Goal: Check status: Check status

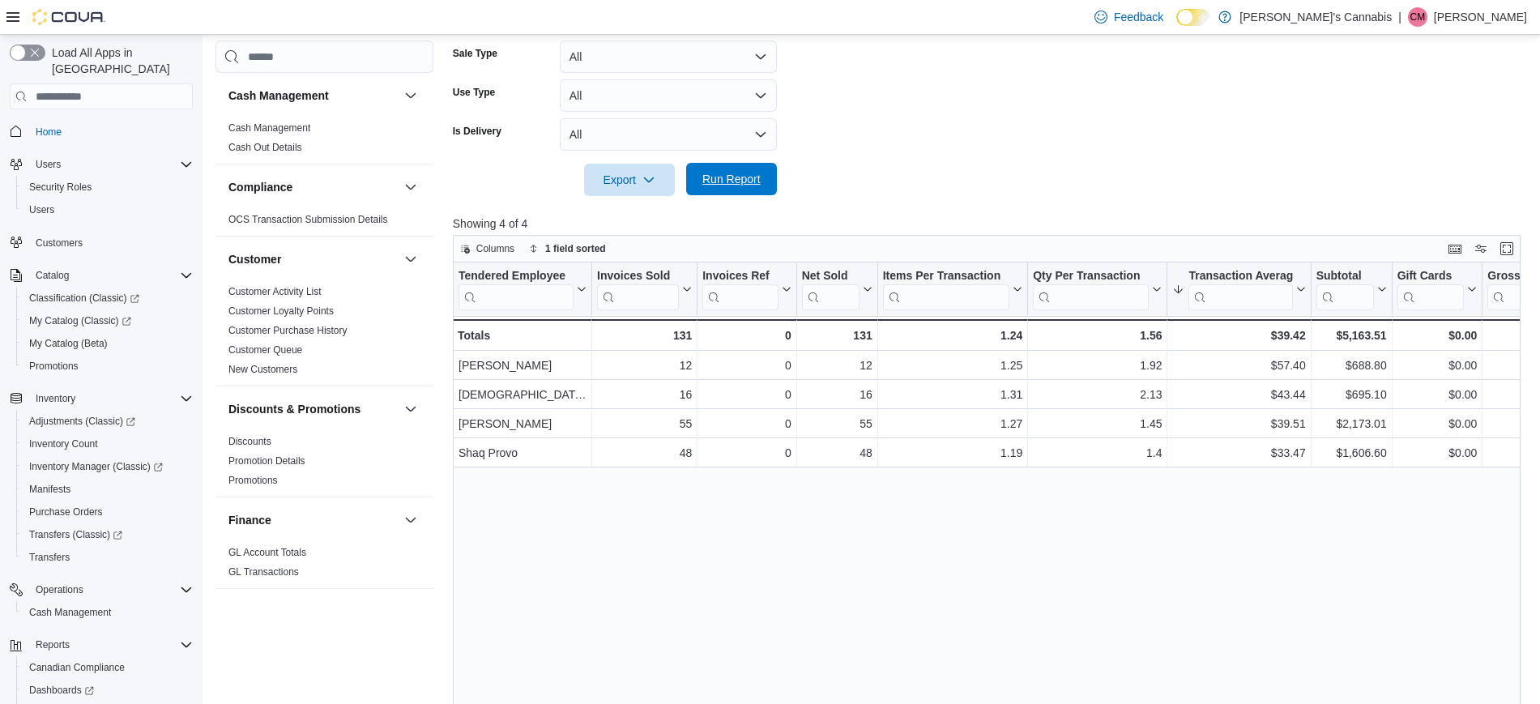
scroll to position [890, 0]
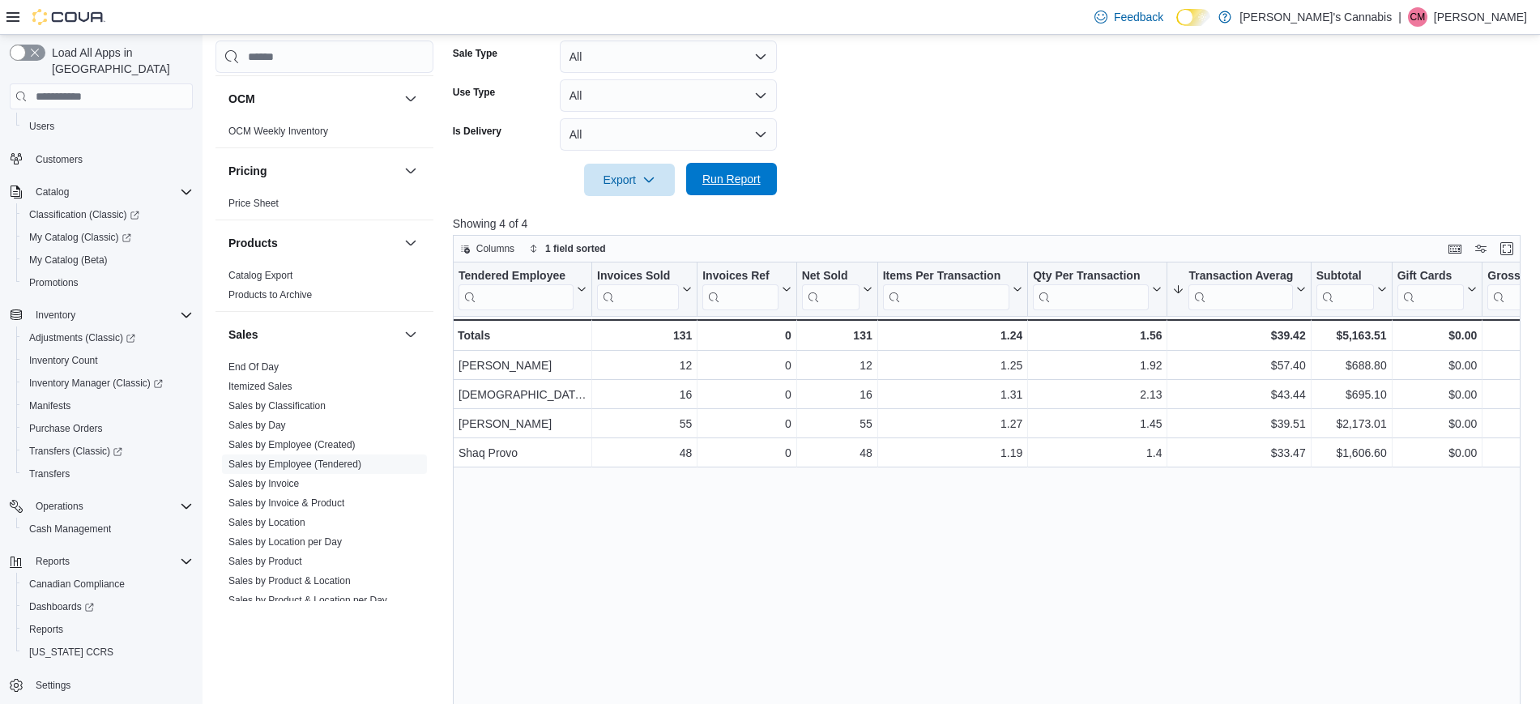
click at [725, 183] on span "Run Report" at bounding box center [731, 179] width 58 height 16
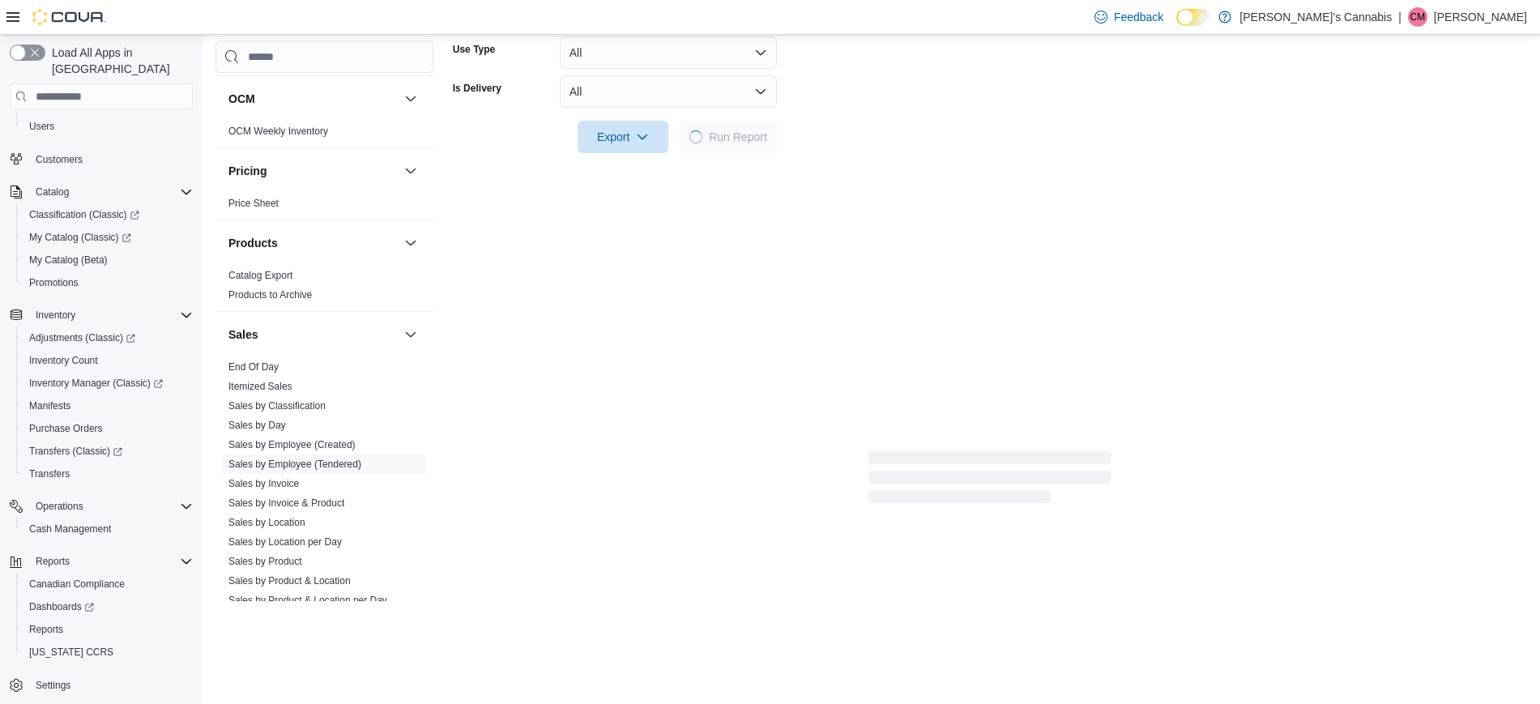
scroll to position [485, 0]
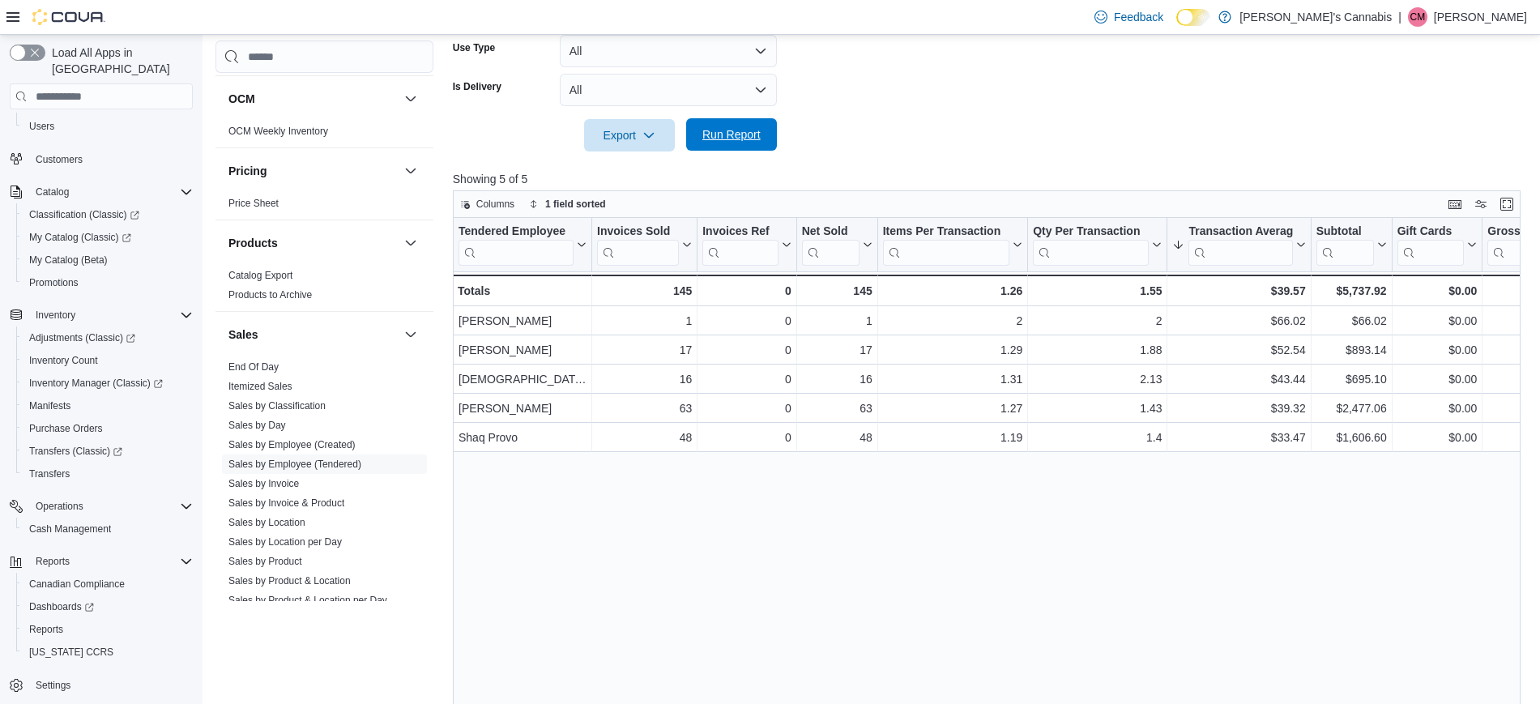
click at [743, 134] on span "Run Report" at bounding box center [731, 134] width 58 height 16
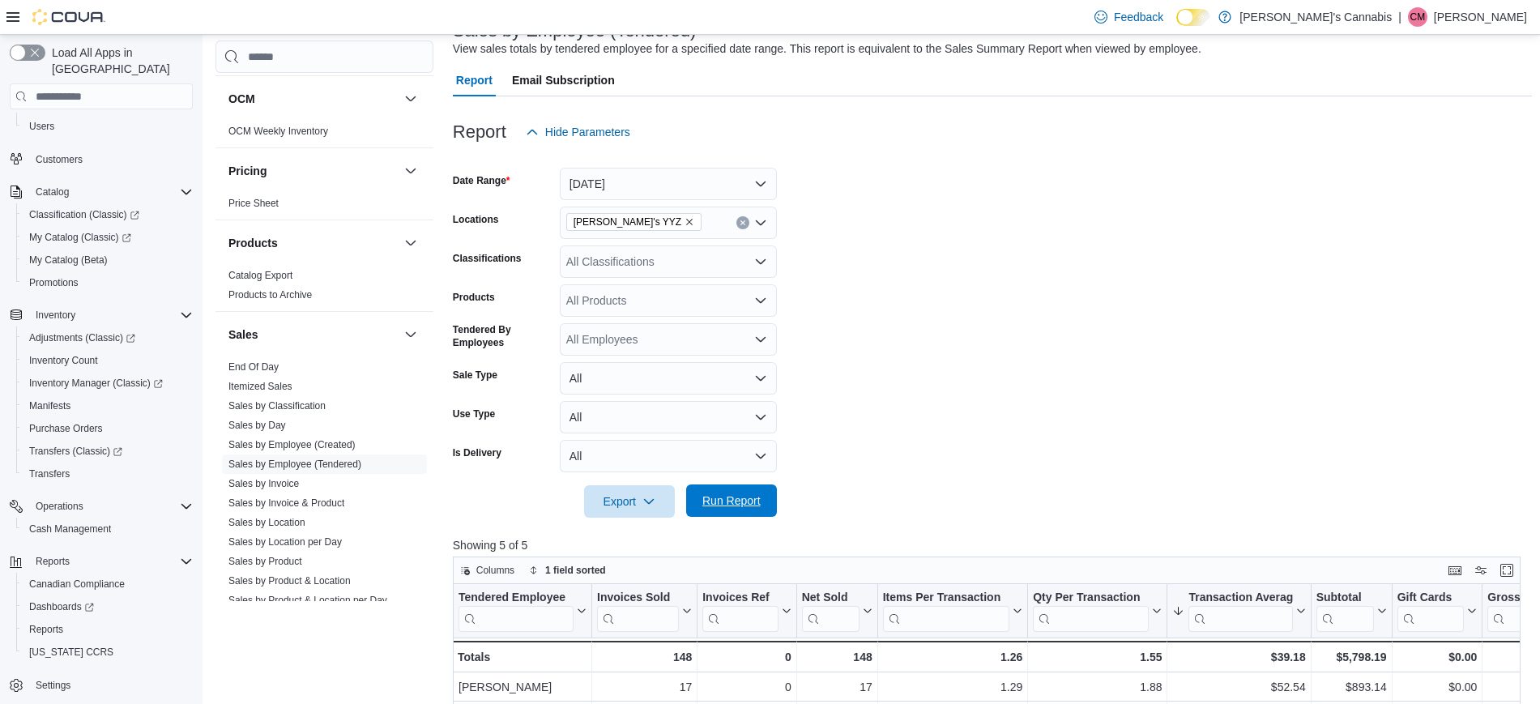
scroll to position [0, 0]
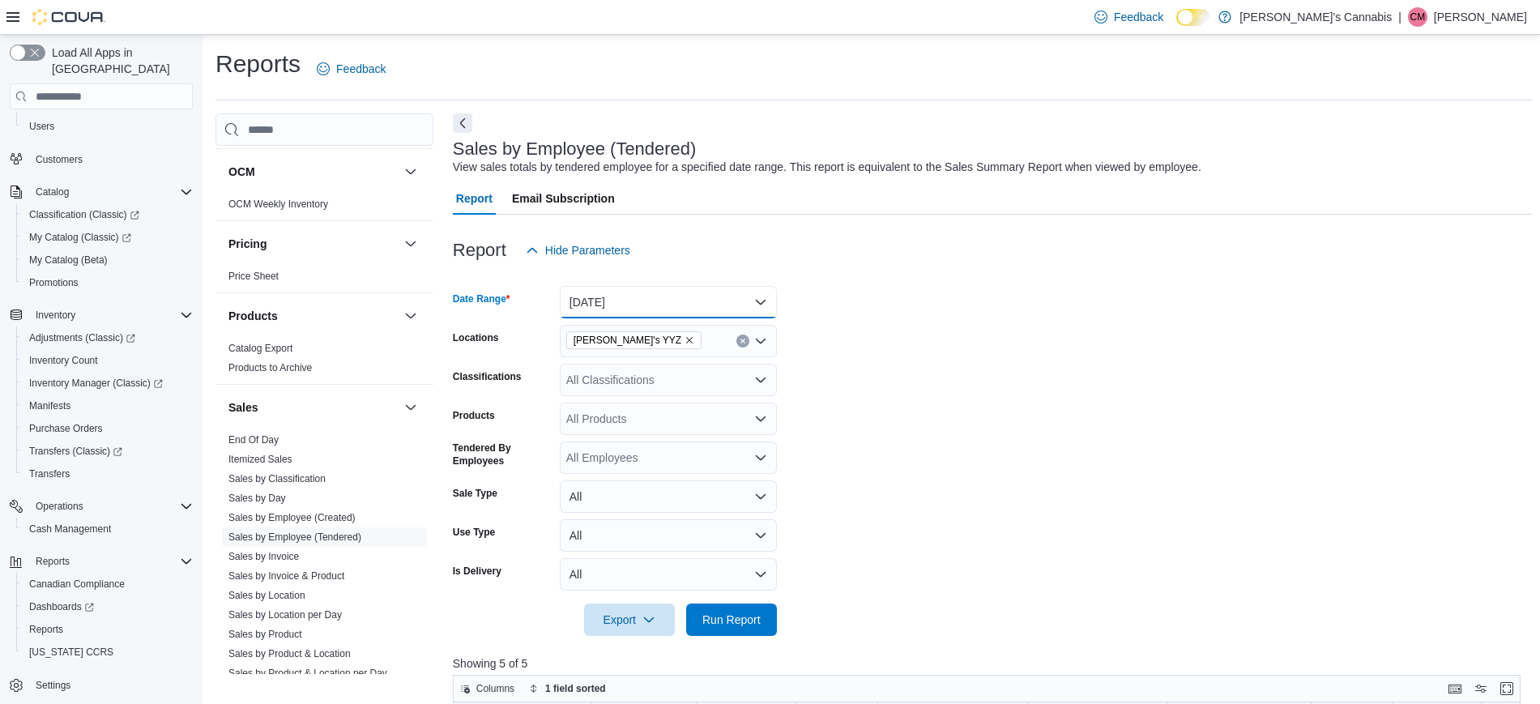
click at [635, 310] on button "[DATE]" at bounding box center [668, 302] width 217 height 32
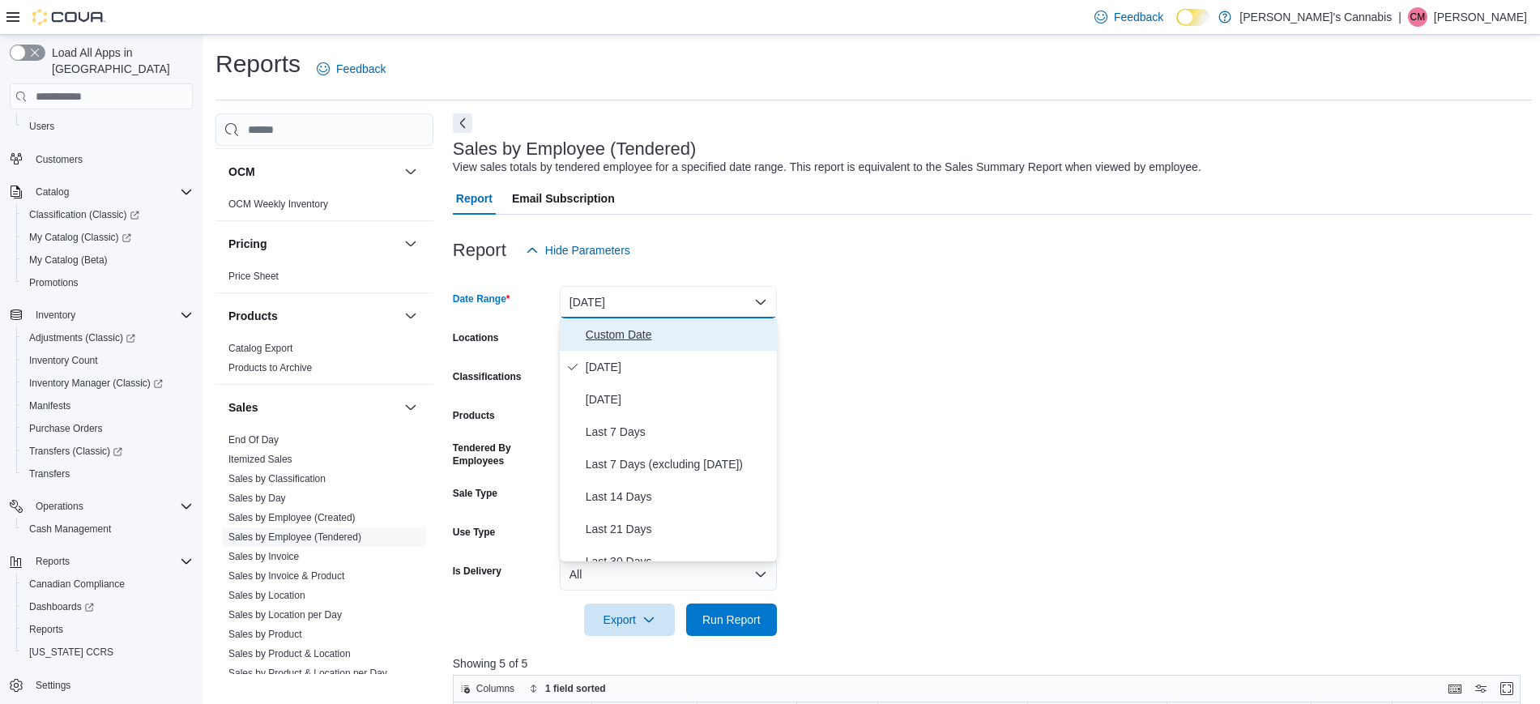
click at [583, 344] on button "Custom Date" at bounding box center [668, 334] width 217 height 32
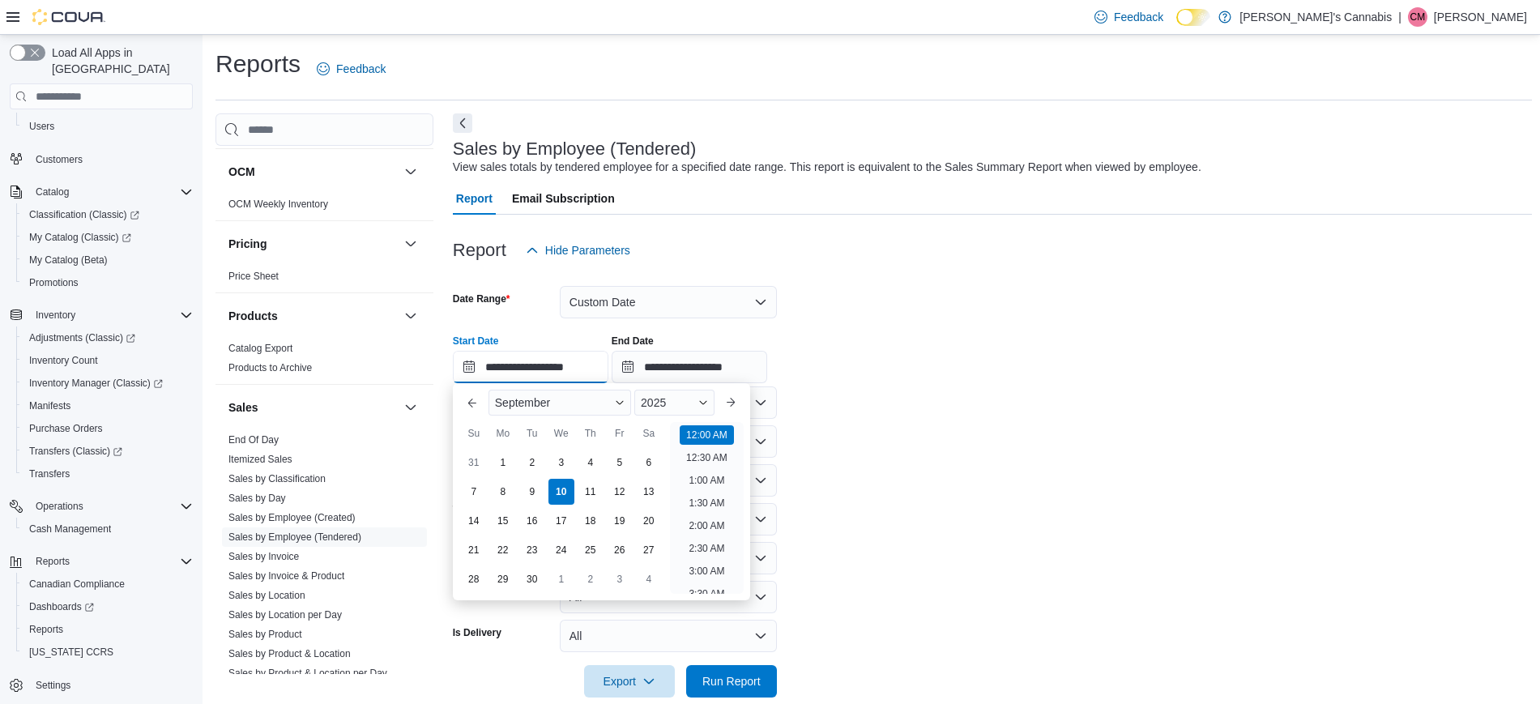
click at [540, 369] on input "**********" at bounding box center [531, 367] width 156 height 32
click at [473, 480] on div "7" at bounding box center [473, 492] width 28 height 28
type input "**********"
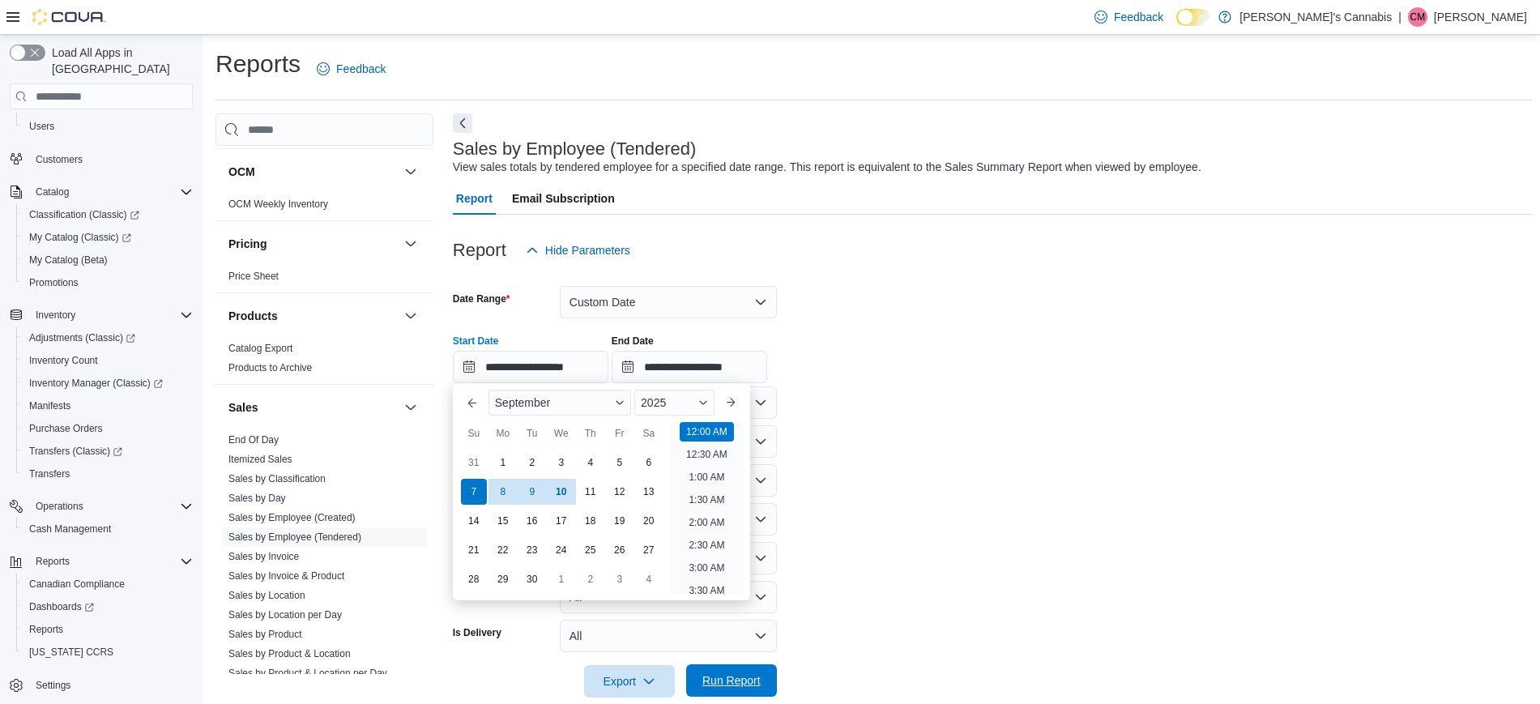
click at [749, 693] on span "Run Report" at bounding box center [731, 680] width 71 height 32
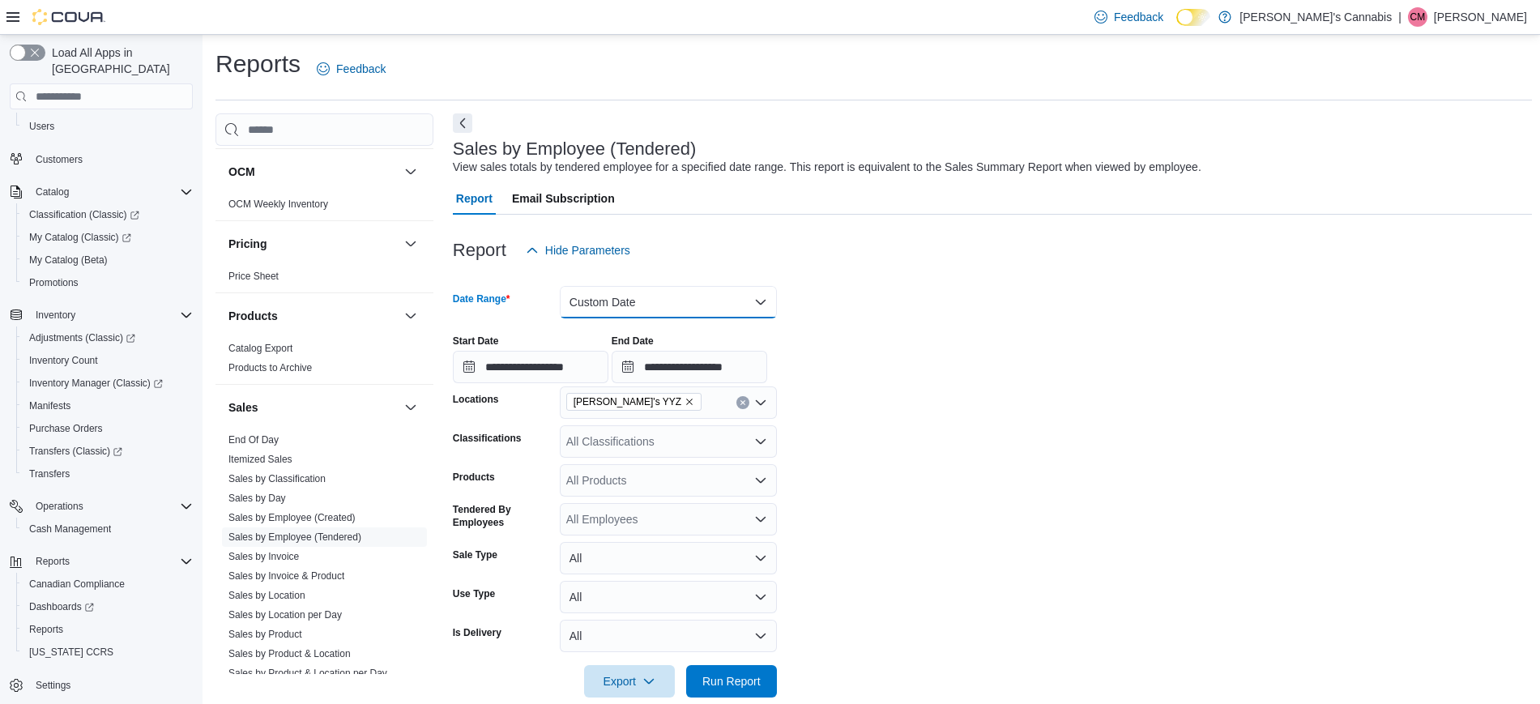
click at [662, 298] on button "Custom Date" at bounding box center [668, 302] width 217 height 32
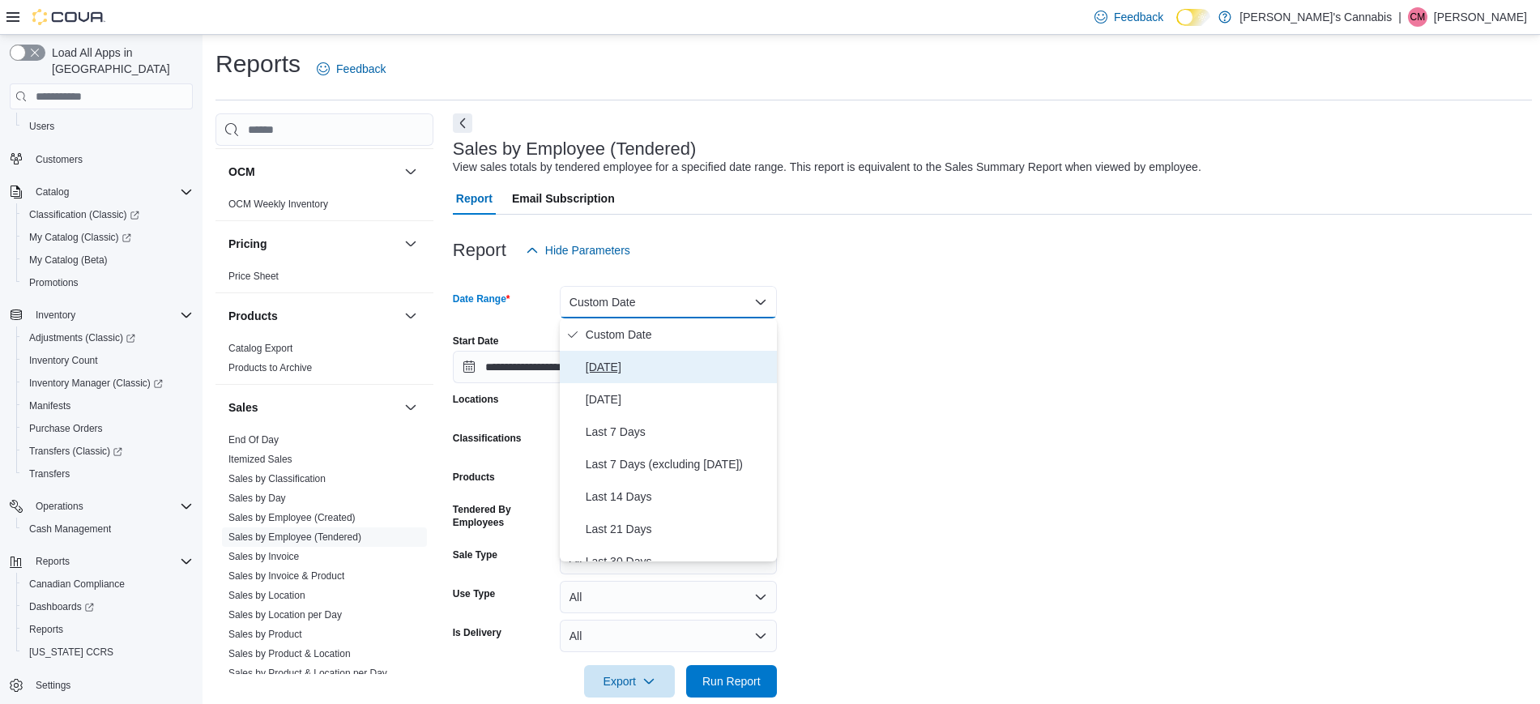
click at [622, 362] on span "[DATE]" at bounding box center [678, 366] width 185 height 19
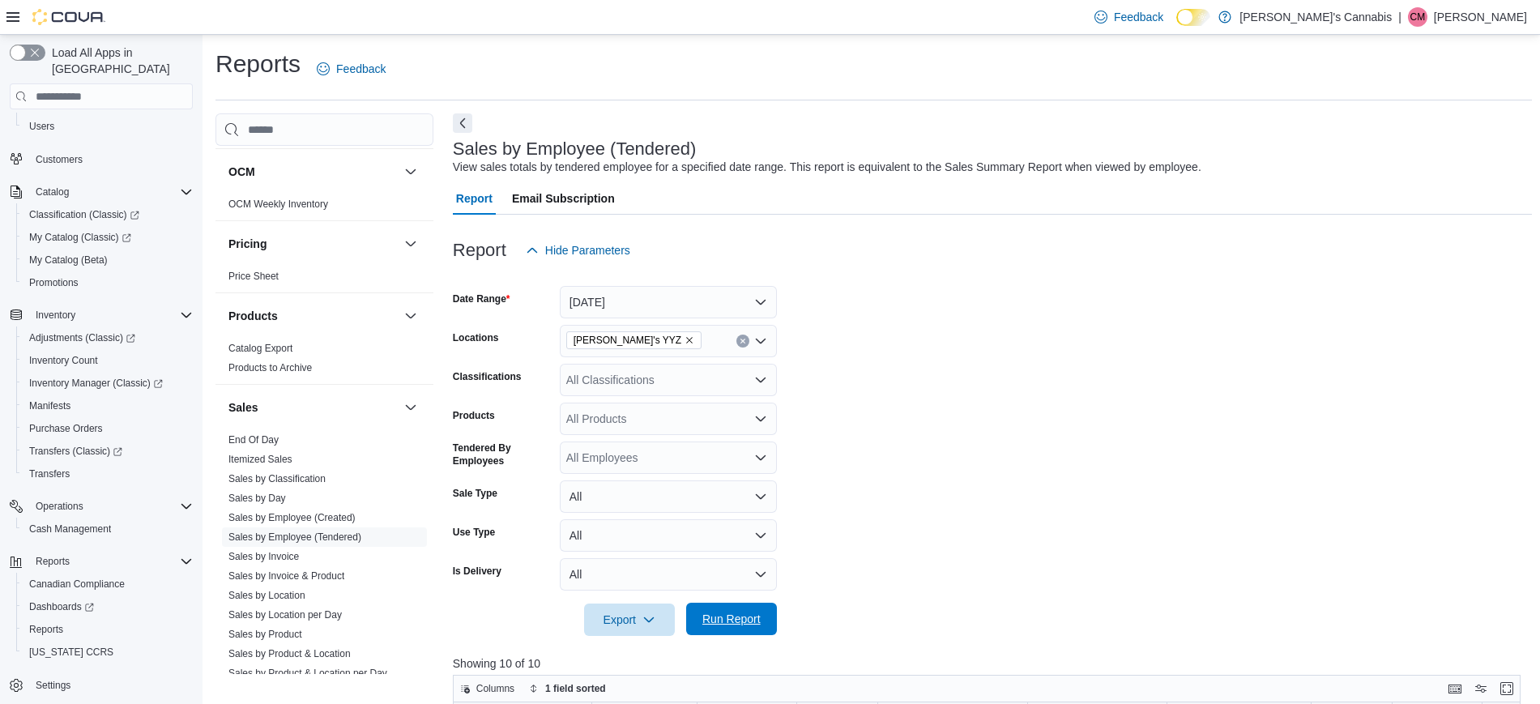
click at [718, 611] on span "Run Report" at bounding box center [731, 619] width 71 height 32
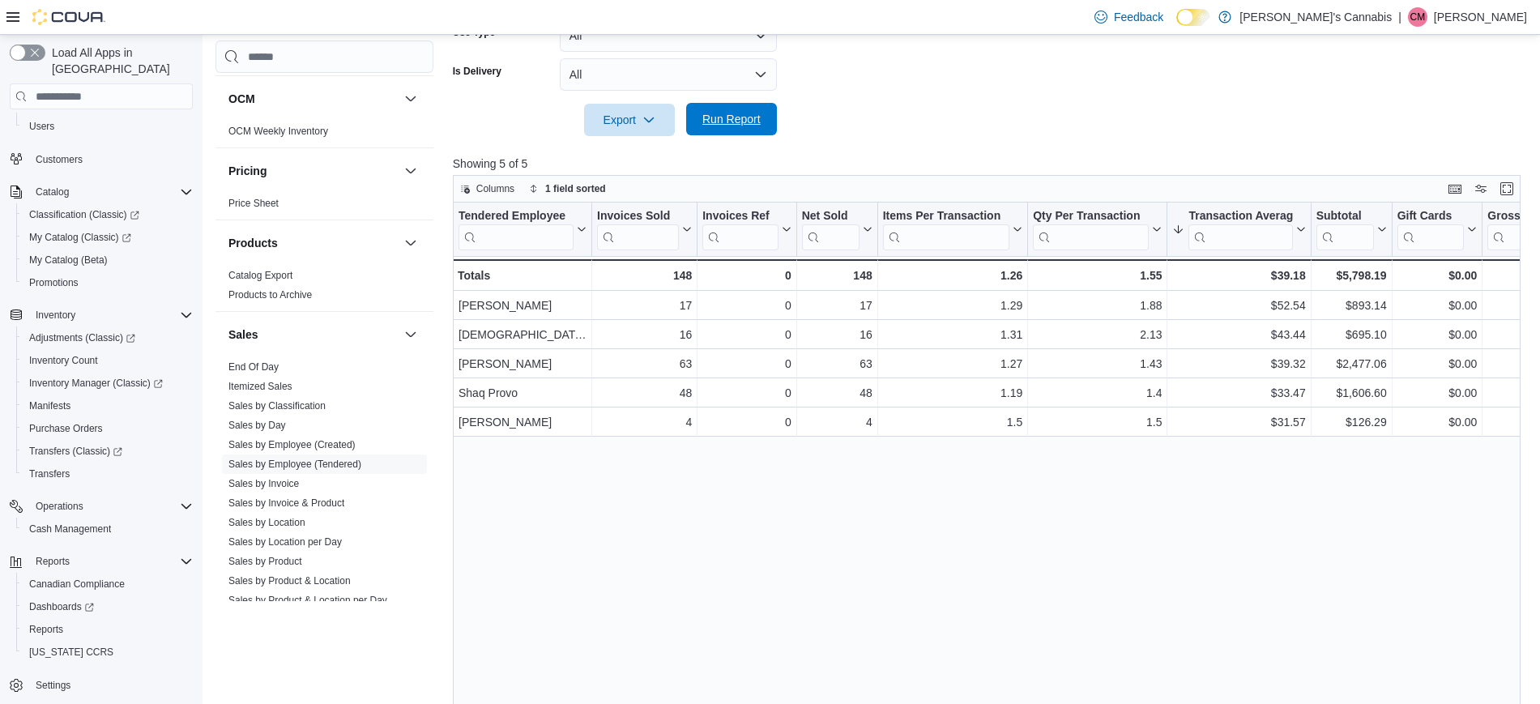
scroll to position [499, 0]
